Goal: Task Accomplishment & Management: Manage account settings

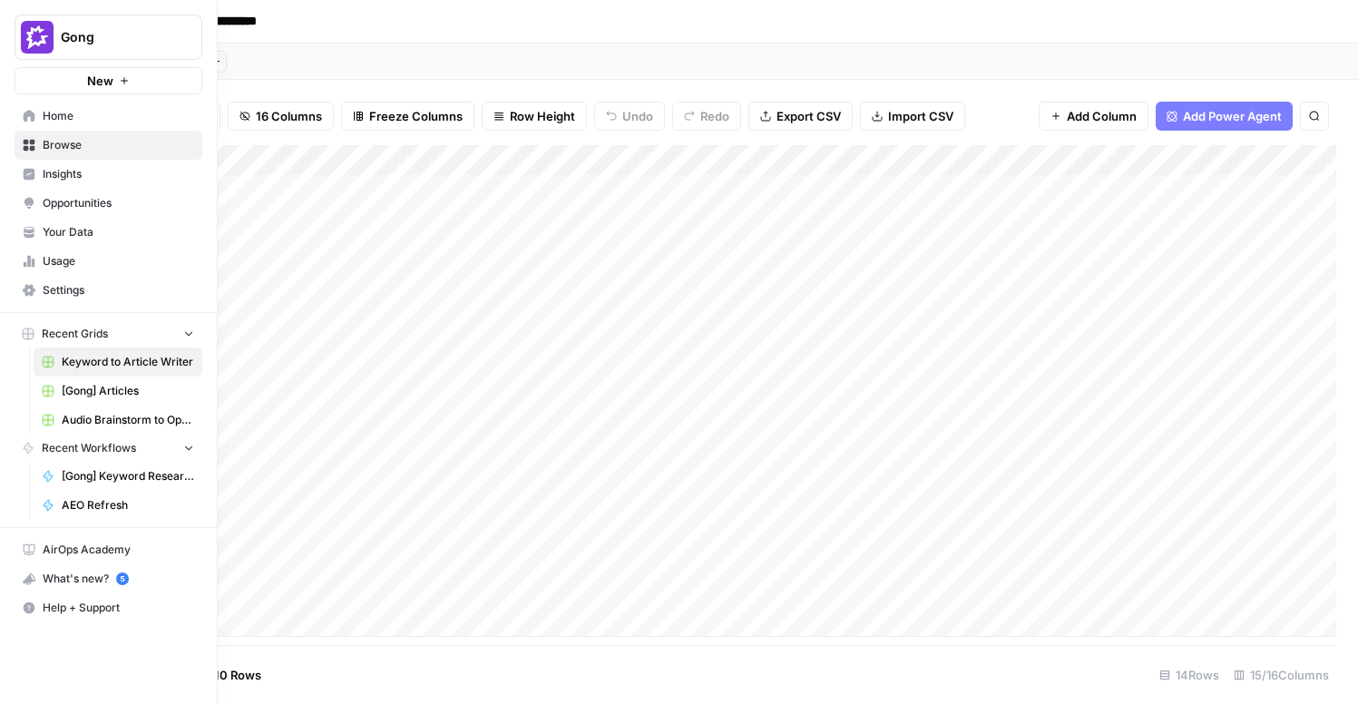
click at [78, 230] on span "Your Data" at bounding box center [119, 232] width 152 height 16
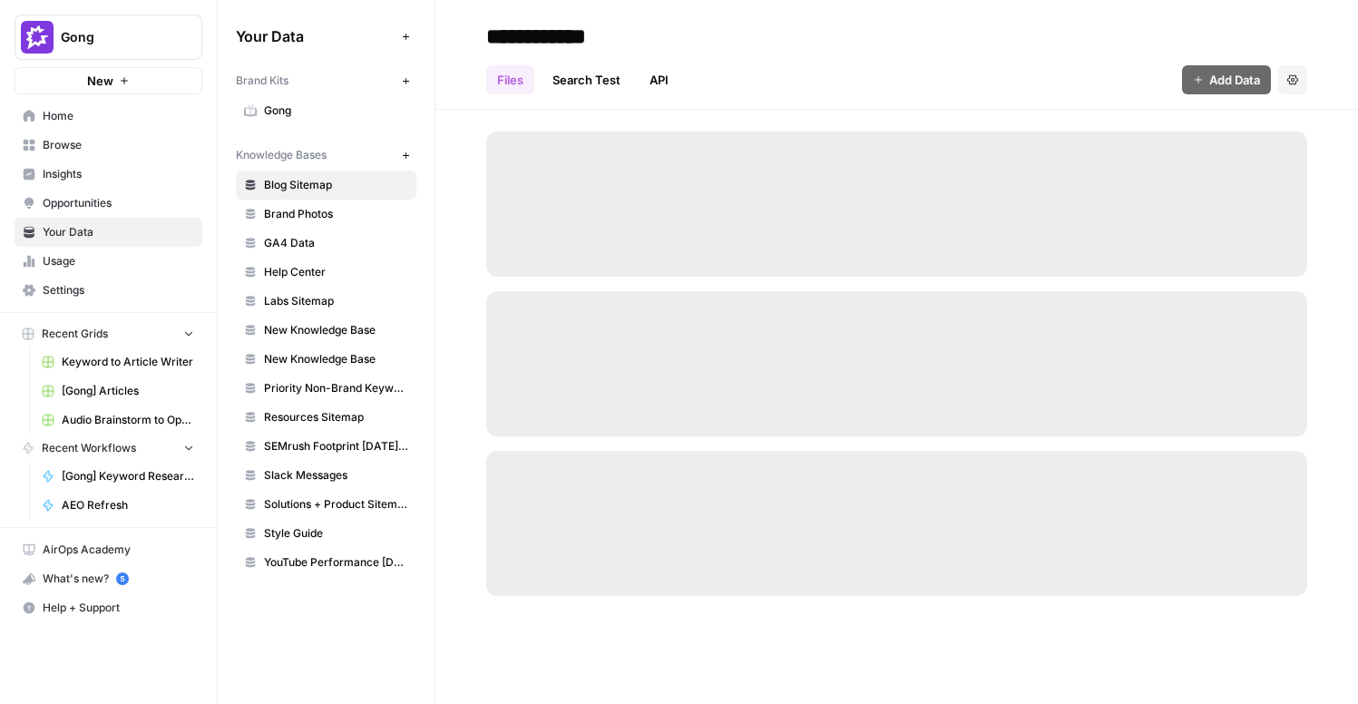
click at [62, 288] on span "Settings" at bounding box center [119, 290] width 152 height 16
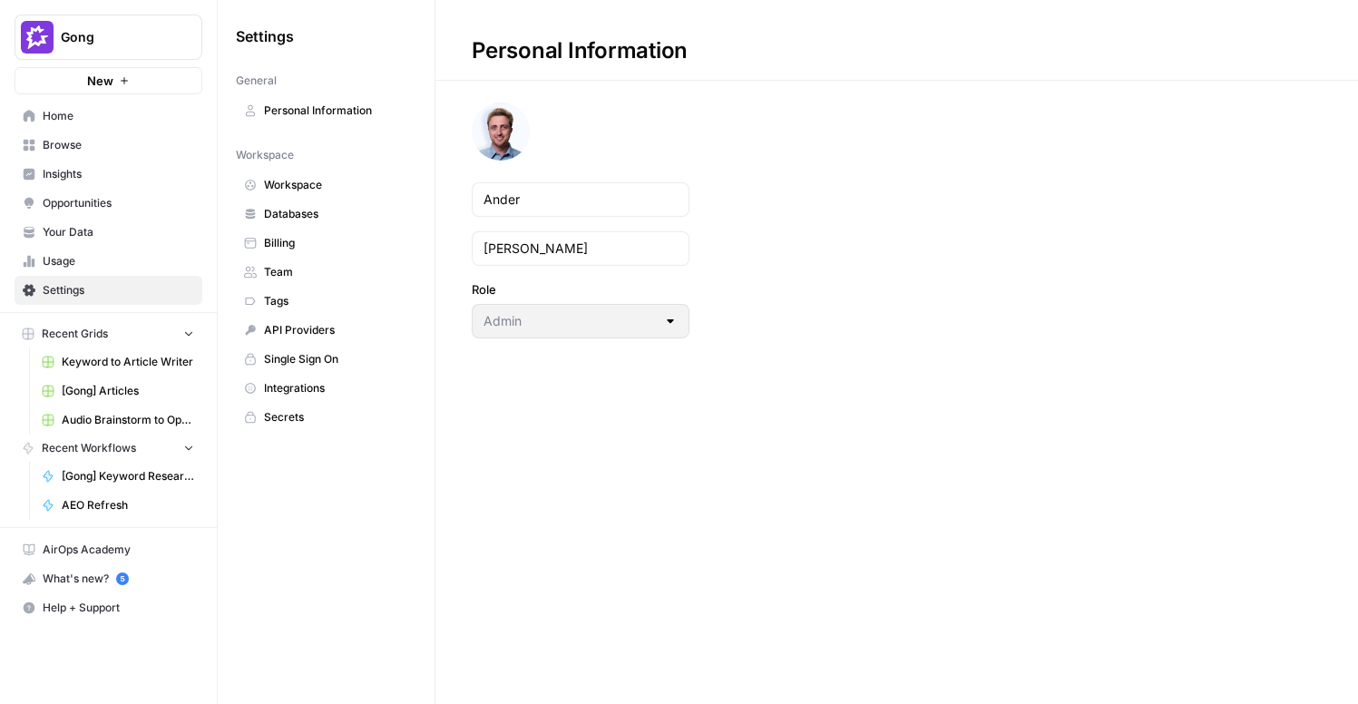
click at [285, 384] on span "Integrations" at bounding box center [336, 388] width 144 height 16
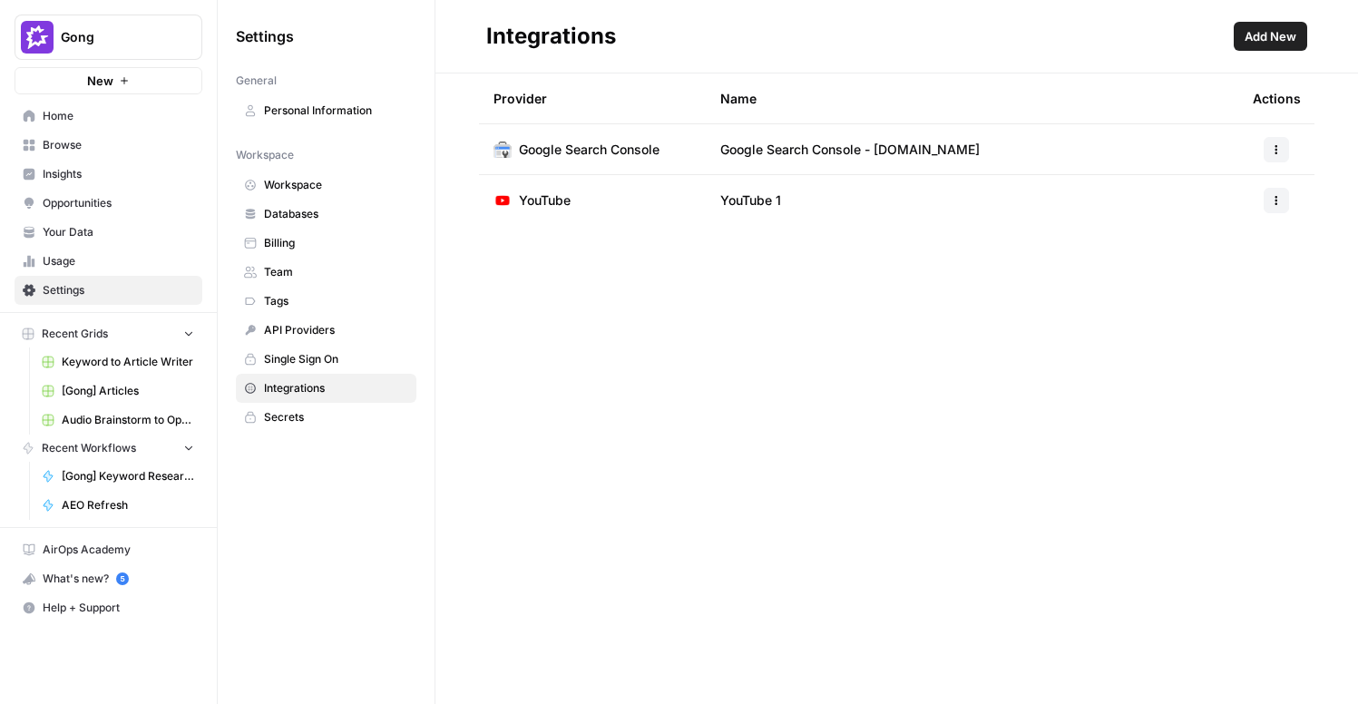
click at [1280, 35] on span "Add New" at bounding box center [1271, 36] width 52 height 18
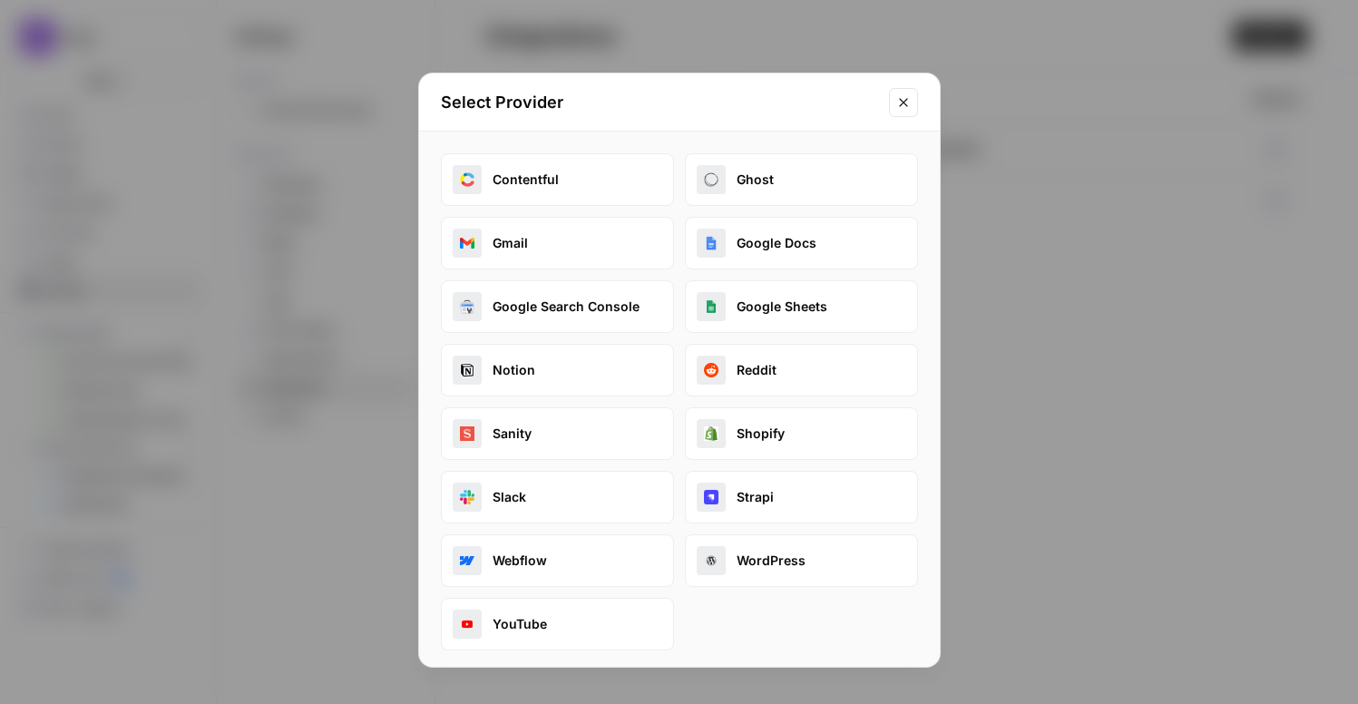
scroll to position [5, 0]
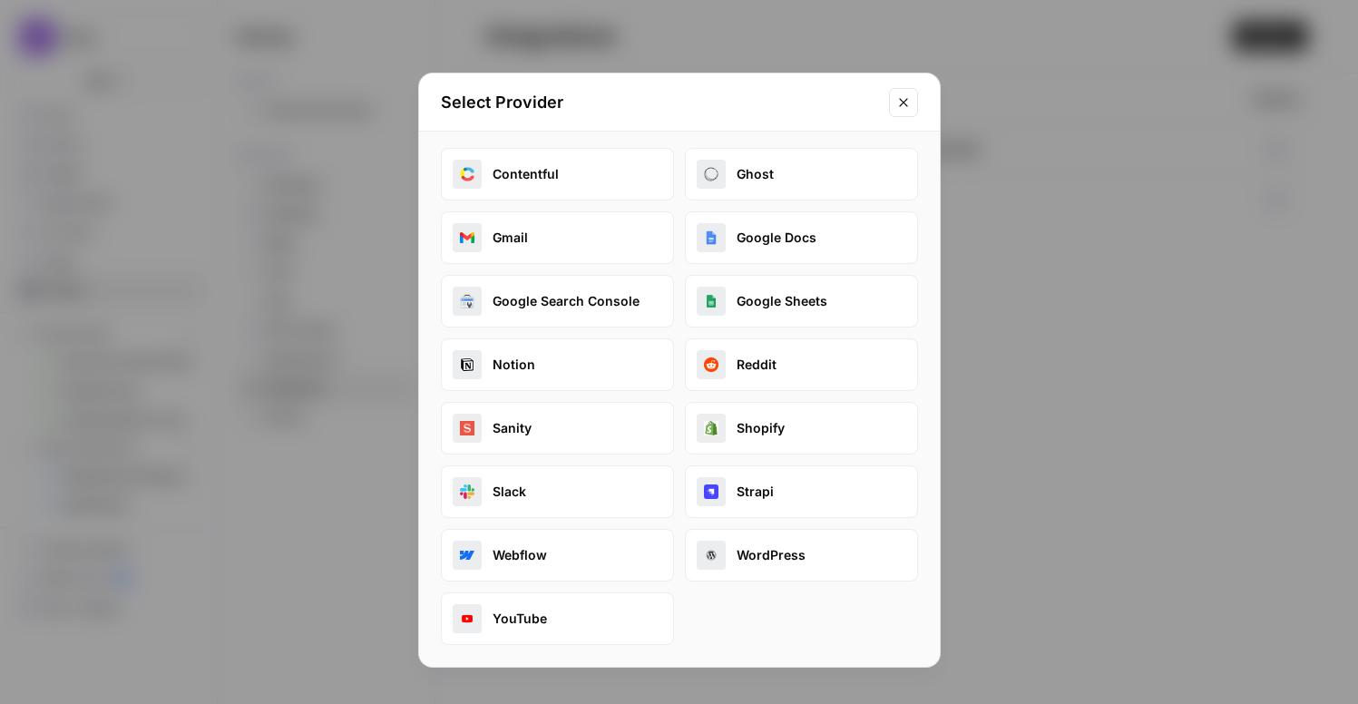
click at [530, 489] on button "Slack" at bounding box center [557, 491] width 233 height 53
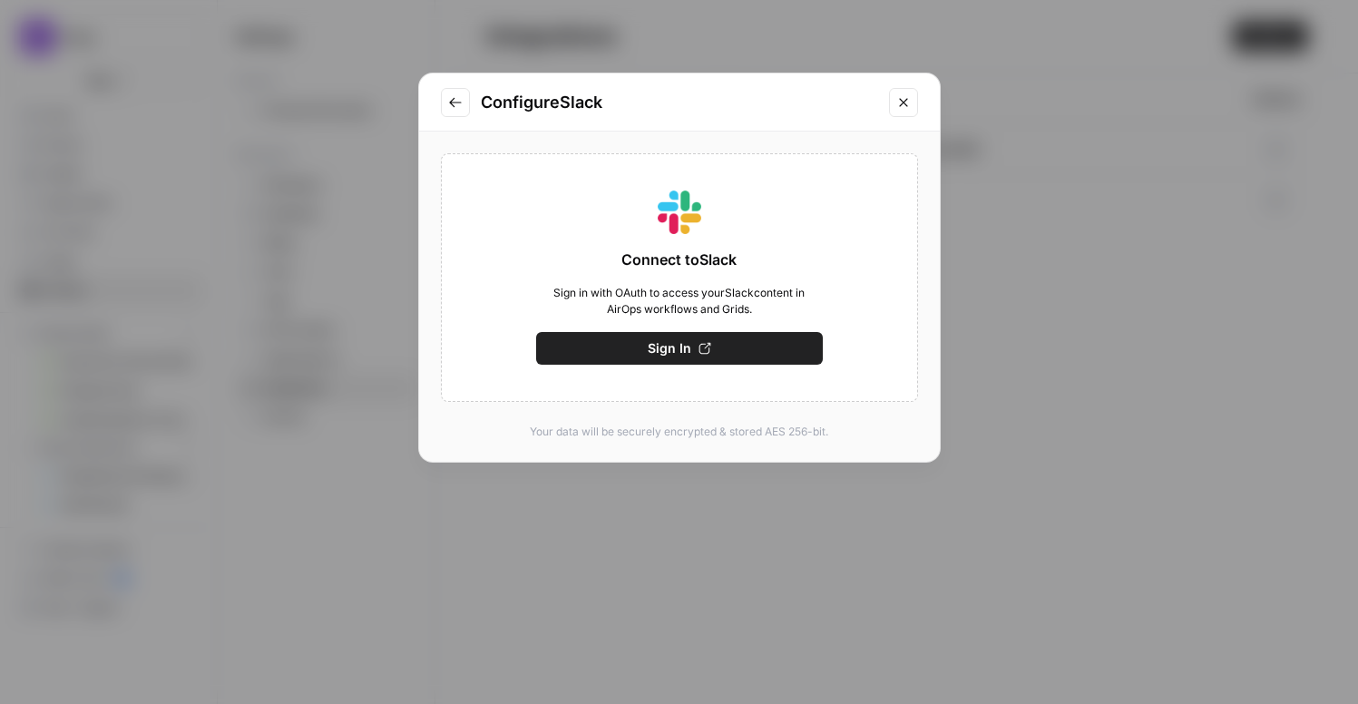
click at [736, 347] on button "Sign In" at bounding box center [679, 348] width 287 height 33
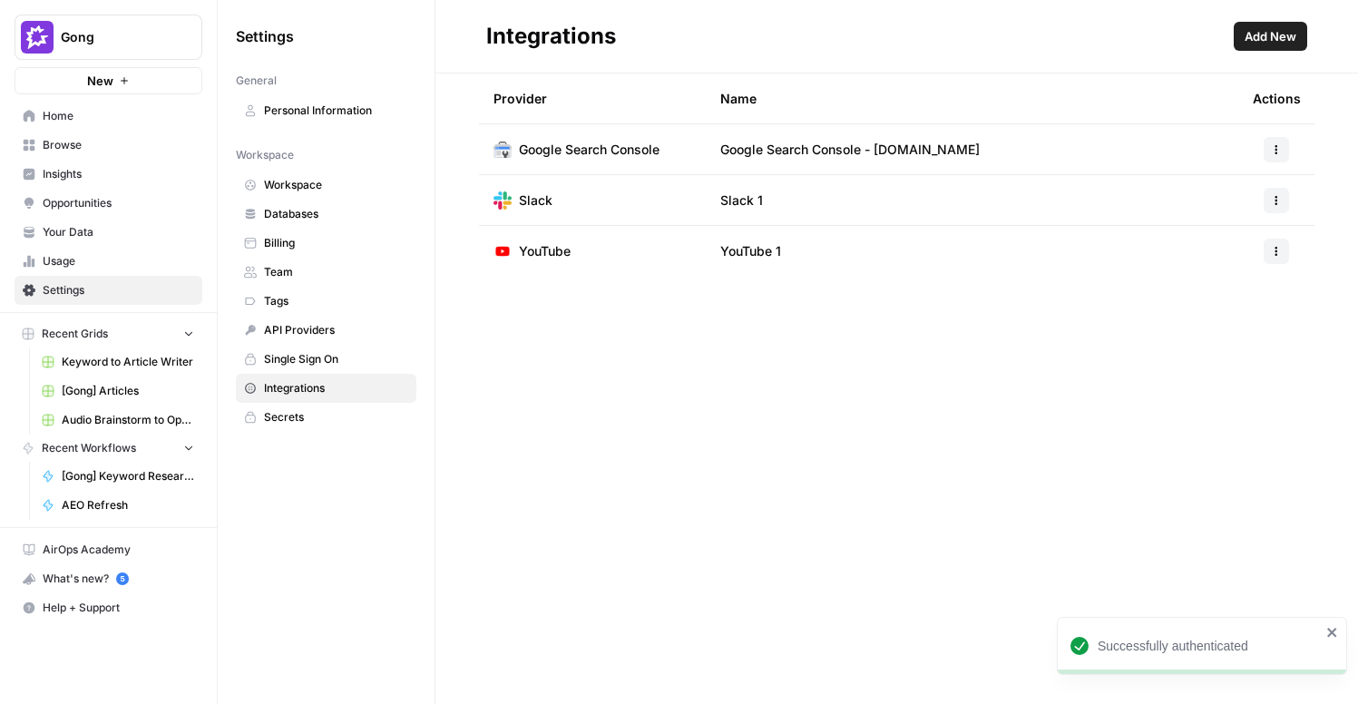
click at [748, 199] on span "Slack 1" at bounding box center [741, 200] width 43 height 18
click at [1271, 200] on icon "button" at bounding box center [1276, 200] width 11 height 11
click at [946, 389] on div "Provider Name Actions Google Search Console Google Search Console - gong.io Sla…" at bounding box center [897, 388] width 923 height 631
click at [285, 384] on span "Integrations" at bounding box center [336, 388] width 144 height 16
click at [1293, 33] on span "Add New" at bounding box center [1271, 36] width 52 height 18
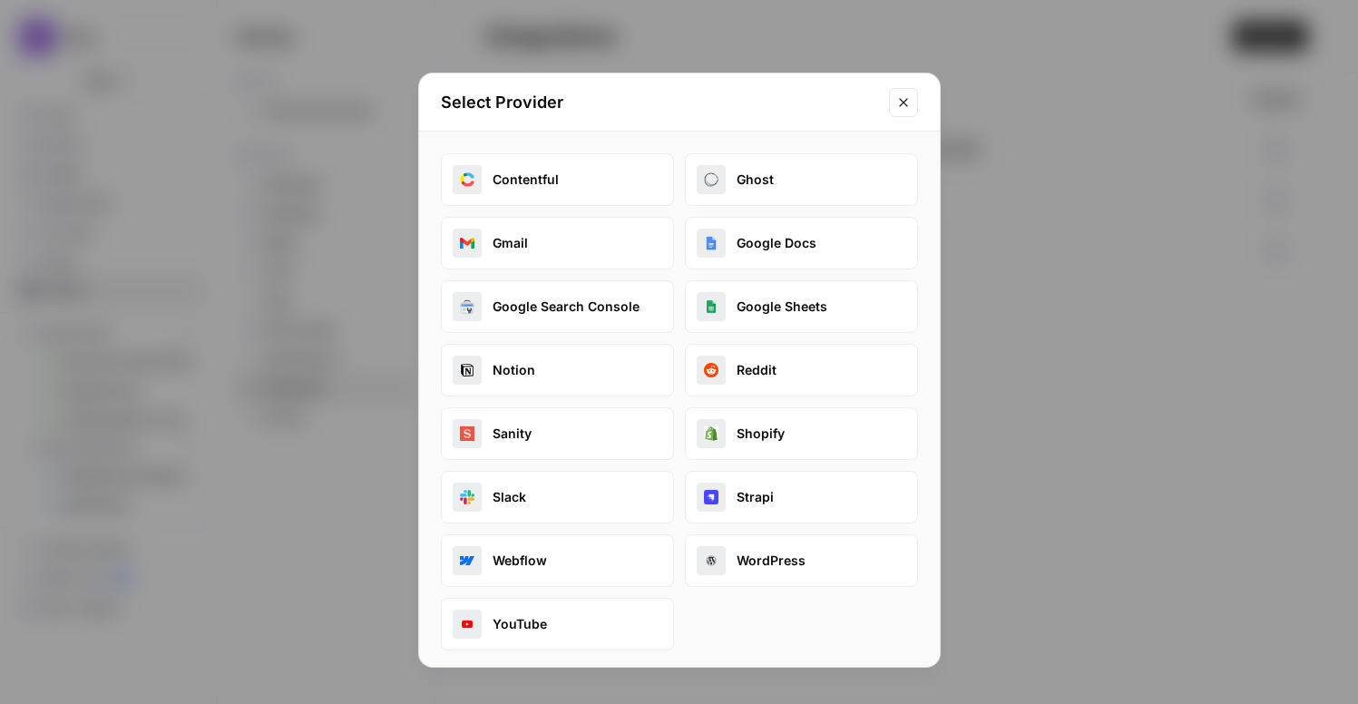
click at [810, 242] on button "Google Docs" at bounding box center [801, 243] width 233 height 53
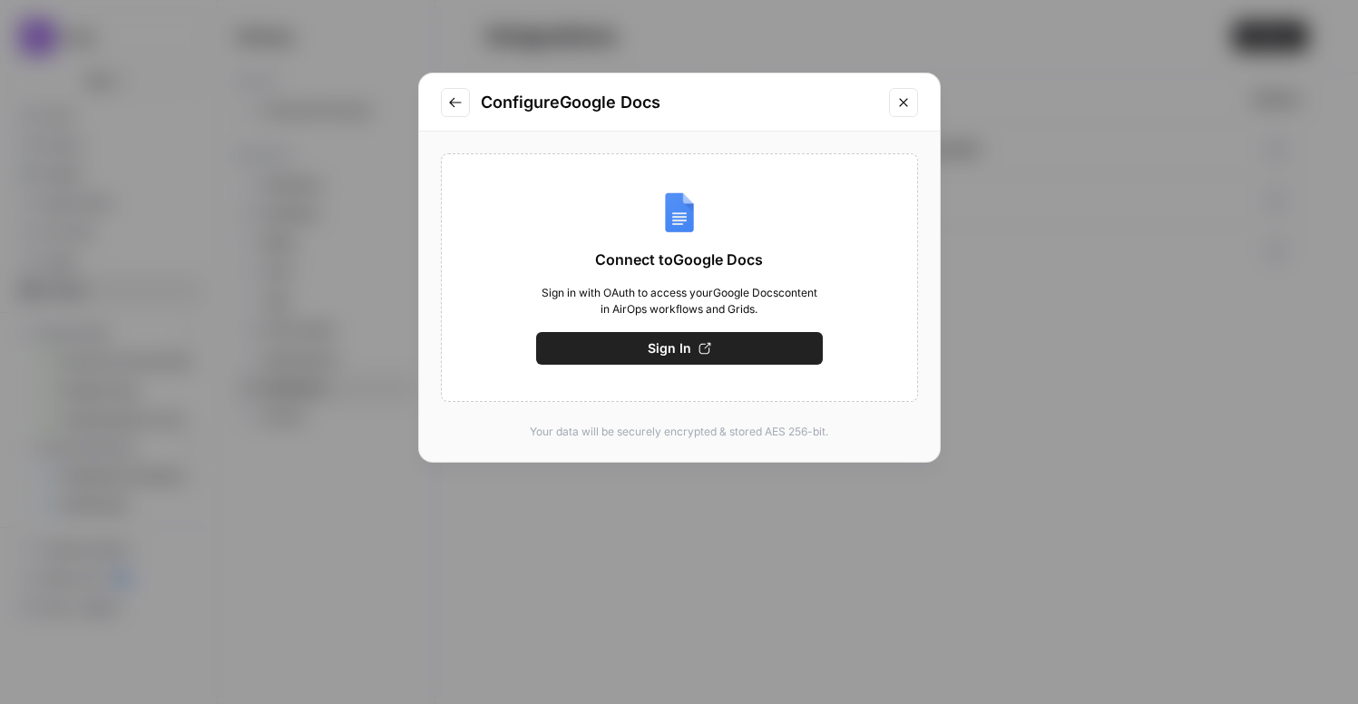
click at [647, 349] on button "Sign In" at bounding box center [679, 348] width 287 height 33
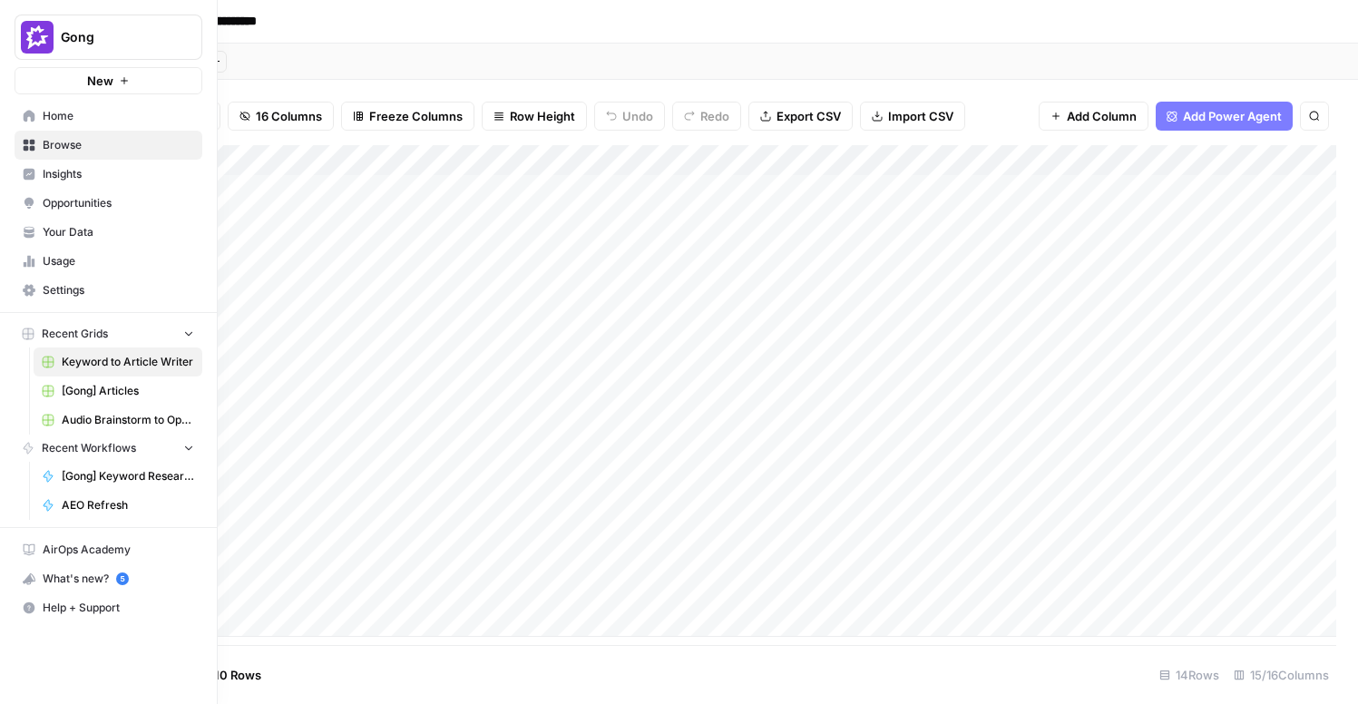
click at [71, 284] on span "Settings" at bounding box center [119, 290] width 152 height 16
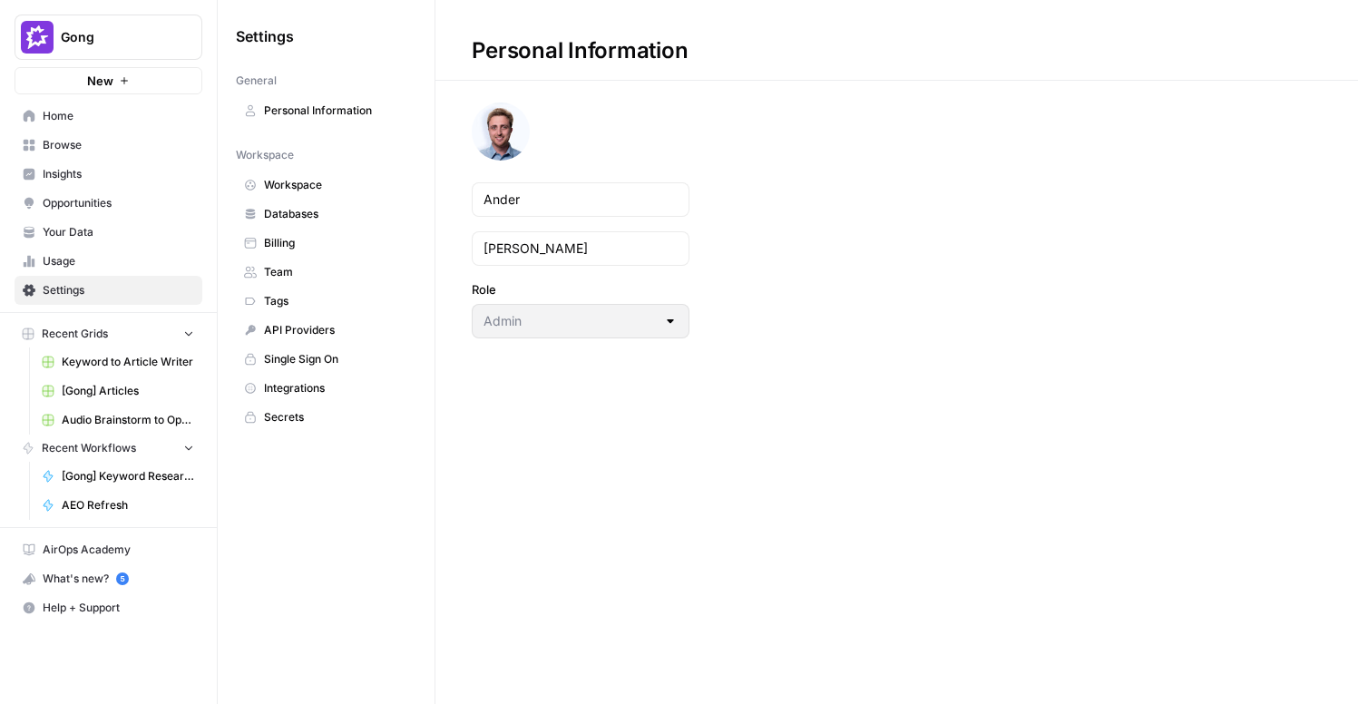
click at [309, 392] on span "Integrations" at bounding box center [336, 388] width 144 height 16
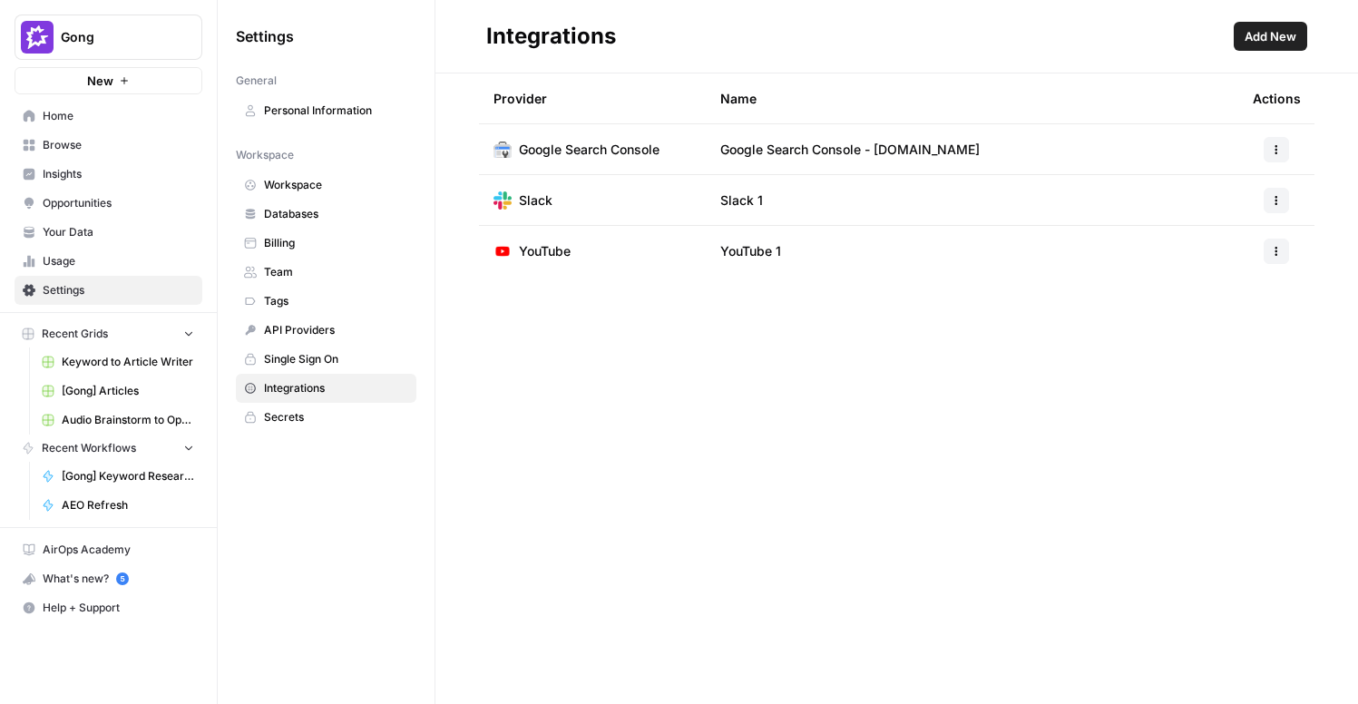
click at [1268, 32] on span "Add New" at bounding box center [1271, 36] width 52 height 18
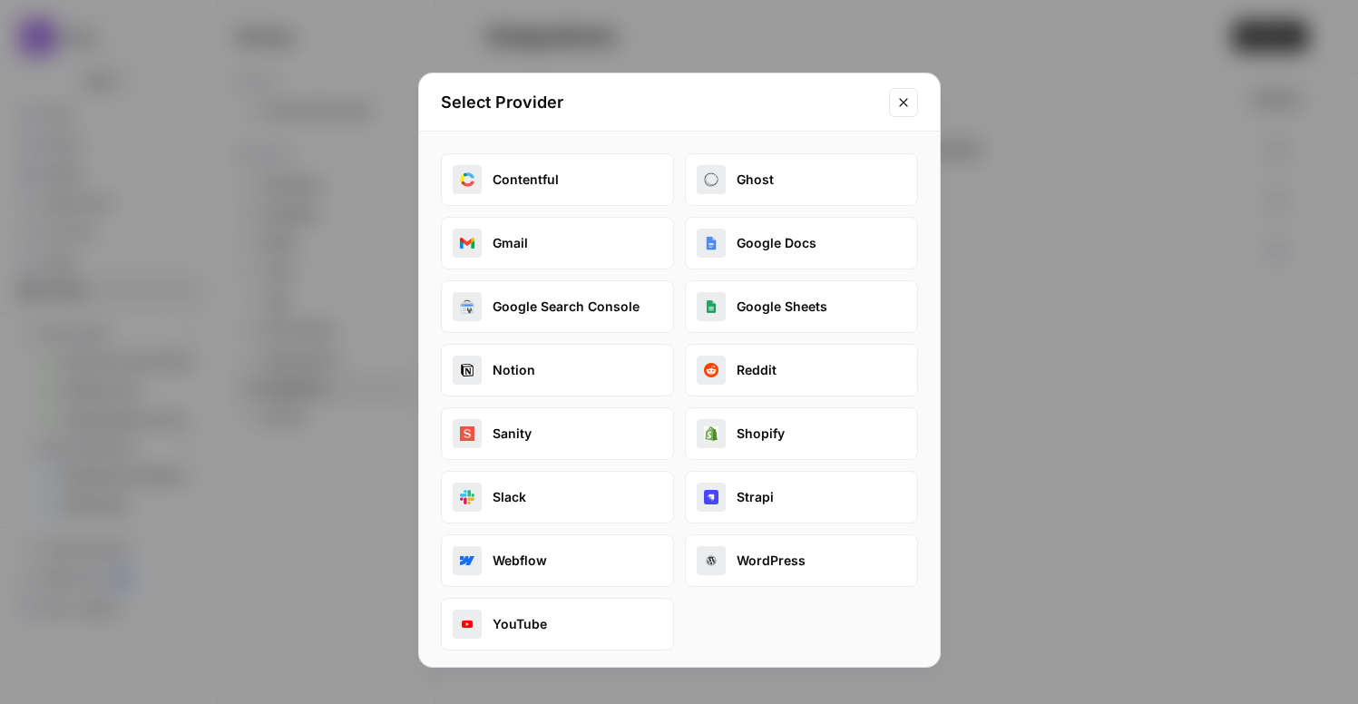
scroll to position [5, 0]
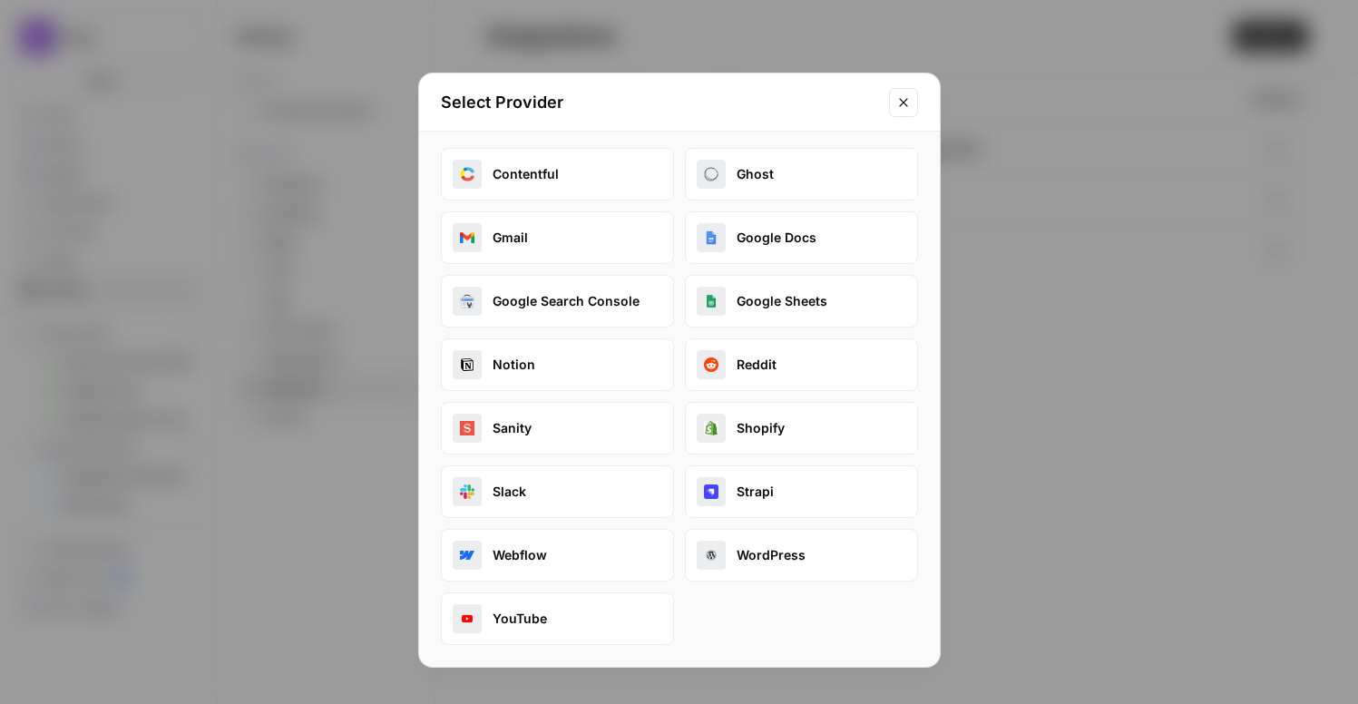
click at [897, 102] on icon "Close modal" at bounding box center [904, 102] width 15 height 15
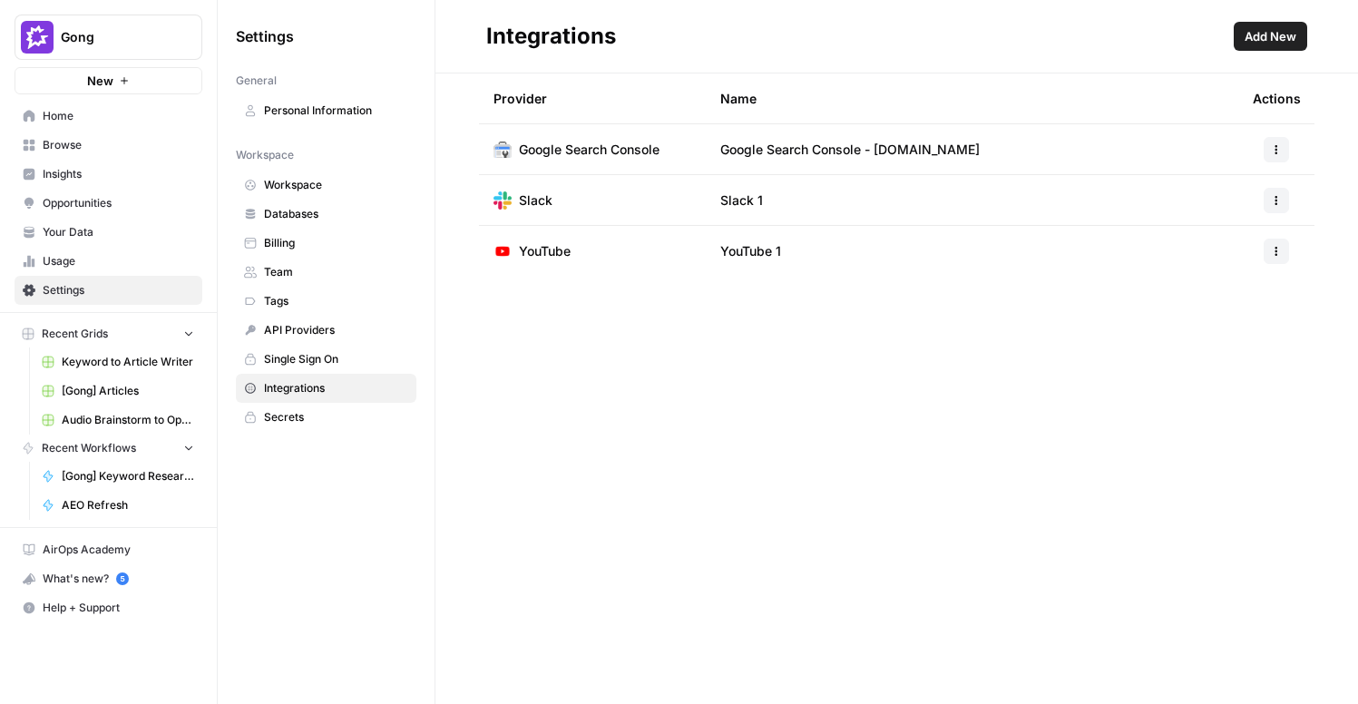
click at [292, 325] on span "API Providers" at bounding box center [336, 330] width 144 height 16
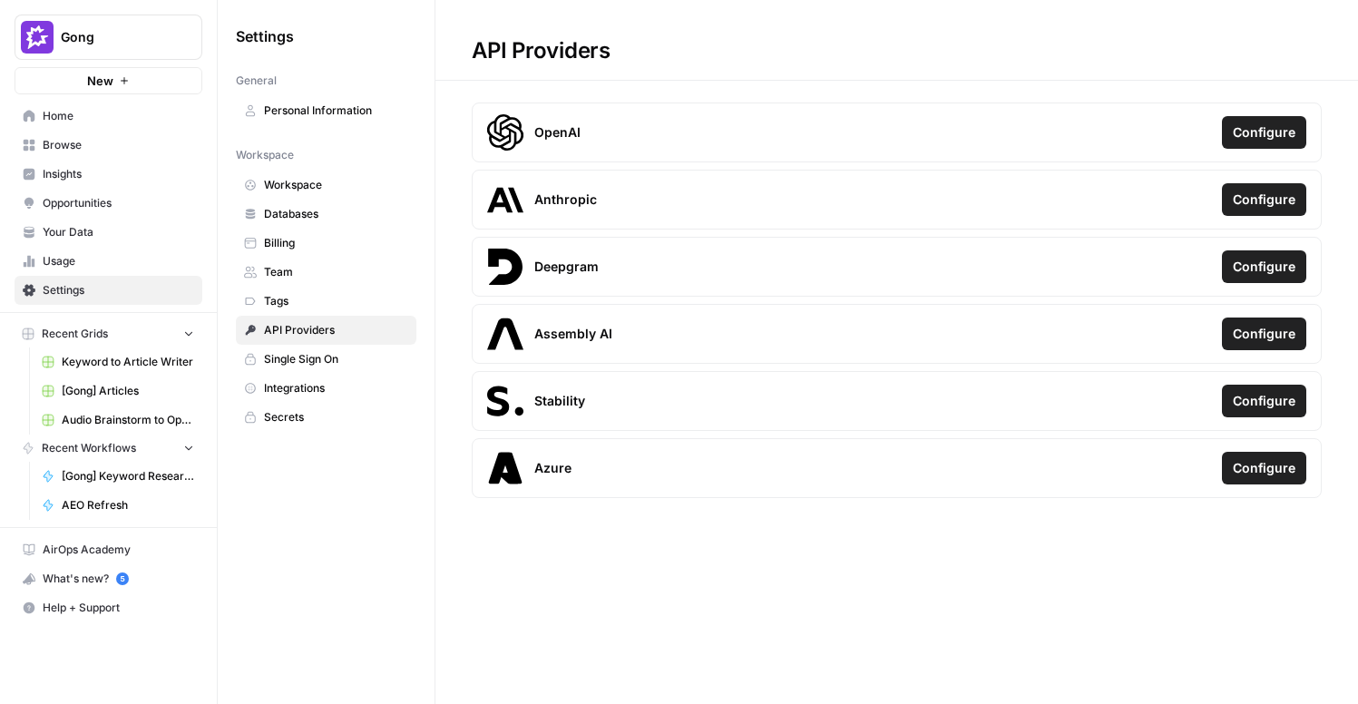
click at [309, 212] on span "Databases" at bounding box center [336, 214] width 144 height 16
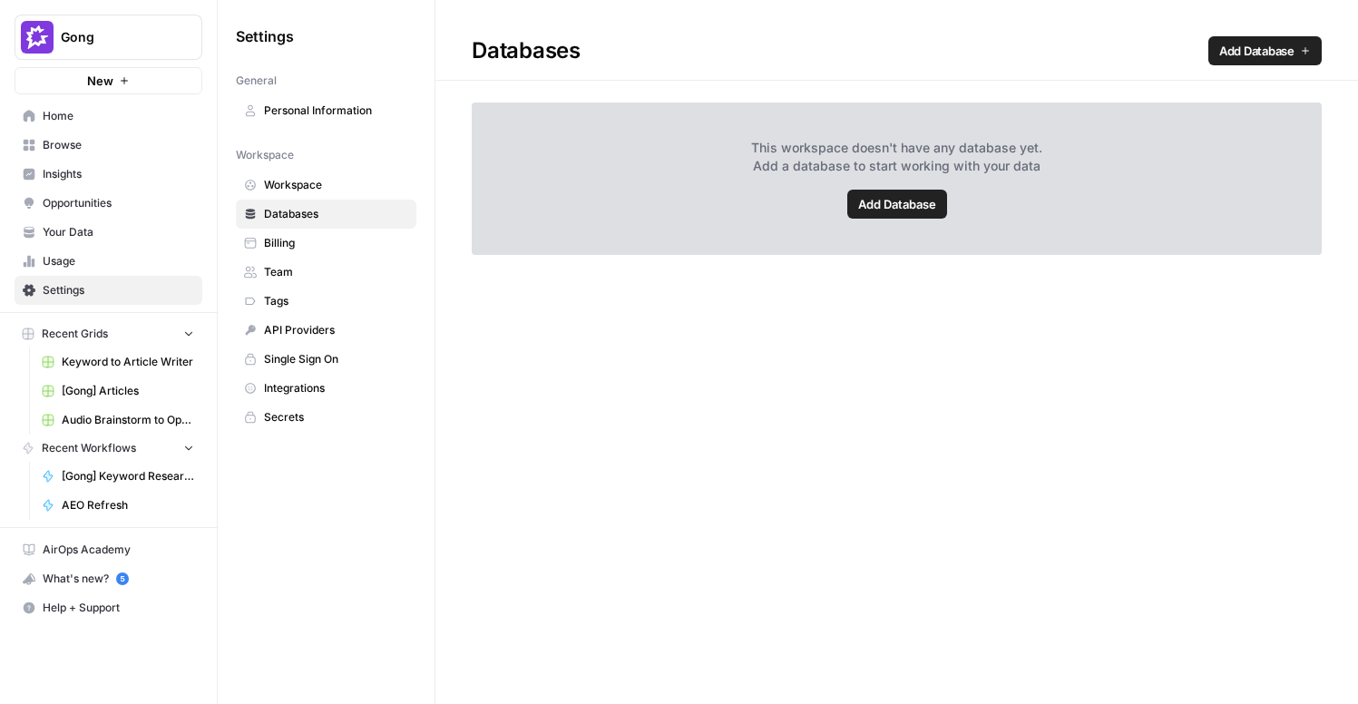
click at [909, 211] on span "Add Database" at bounding box center [897, 204] width 78 height 18
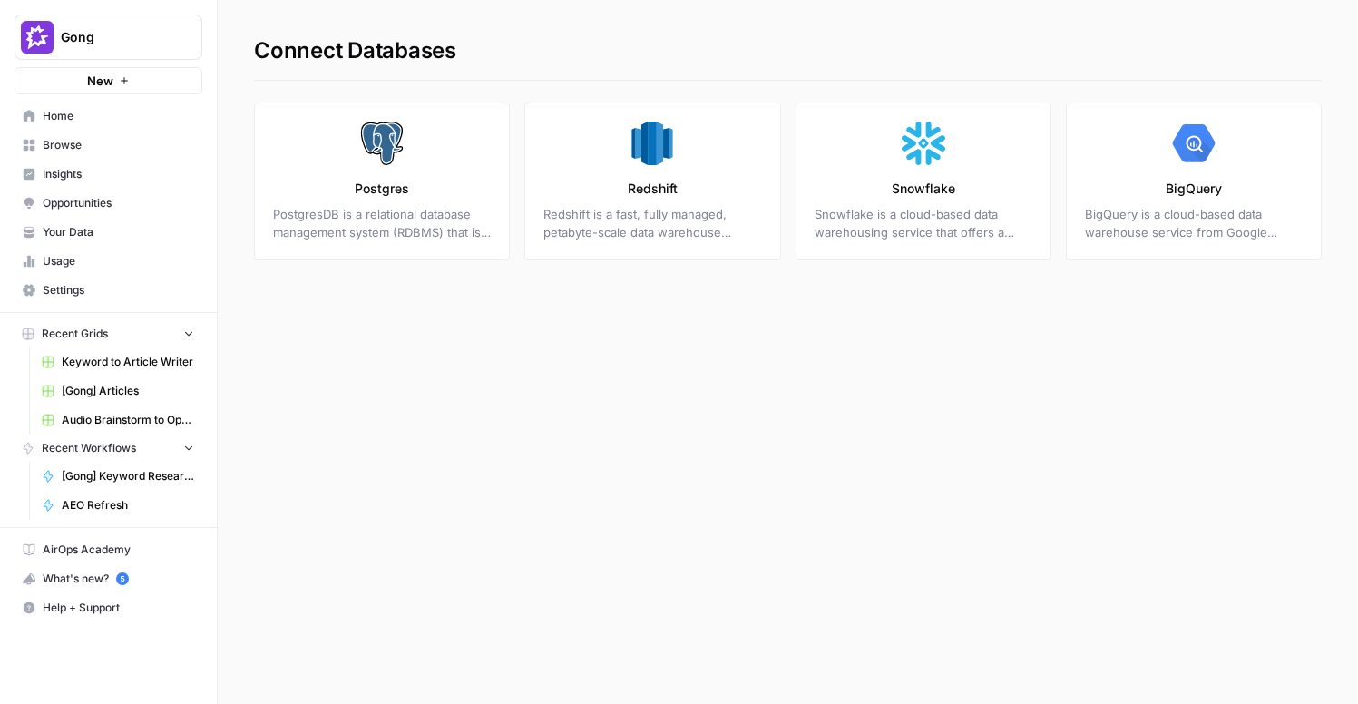
click at [906, 187] on p "Snowflake" at bounding box center [924, 189] width 64 height 18
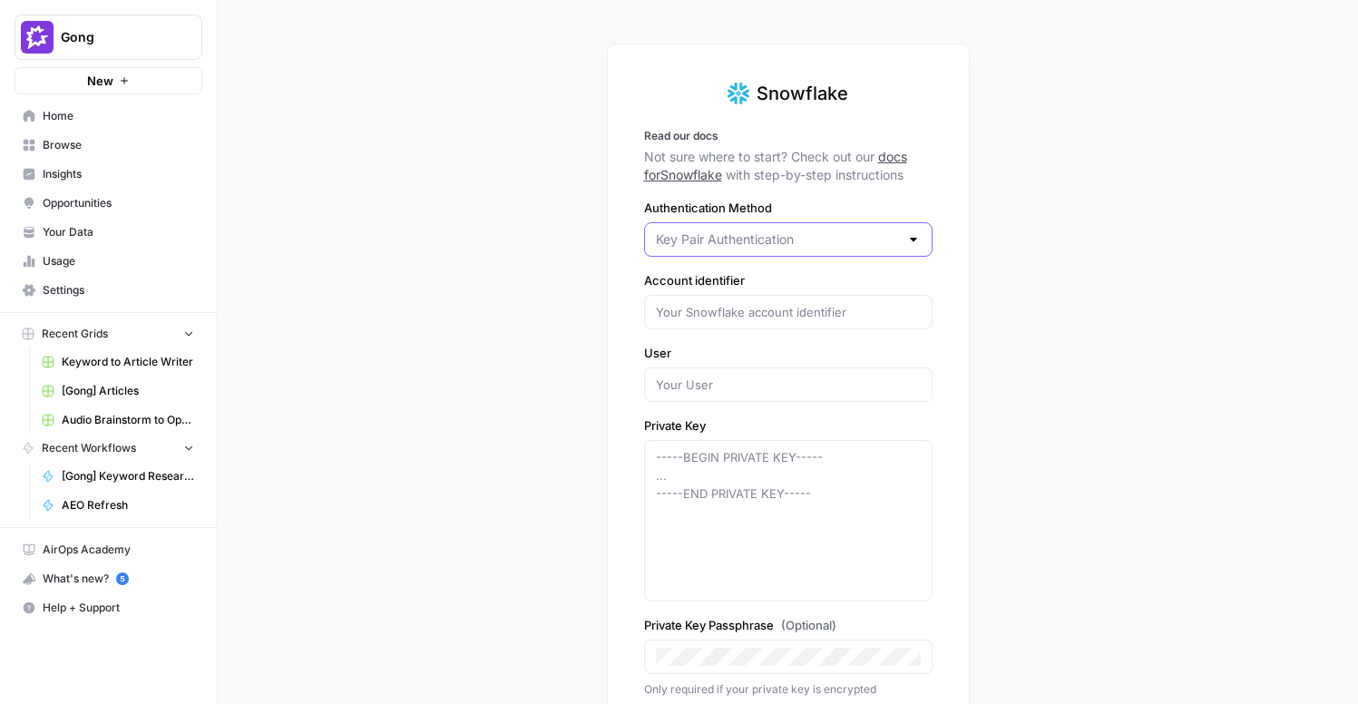
click at [794, 238] on input "Authentication Method" at bounding box center [777, 239] width 243 height 18
type input "Key Pair Authentication"
click at [1045, 241] on div "Snowflake Read our docs Not sure where to start? Check out our docs for Snowfla…" at bounding box center [788, 352] width 1141 height 704
